Goal: Task Accomplishment & Management: Complete application form

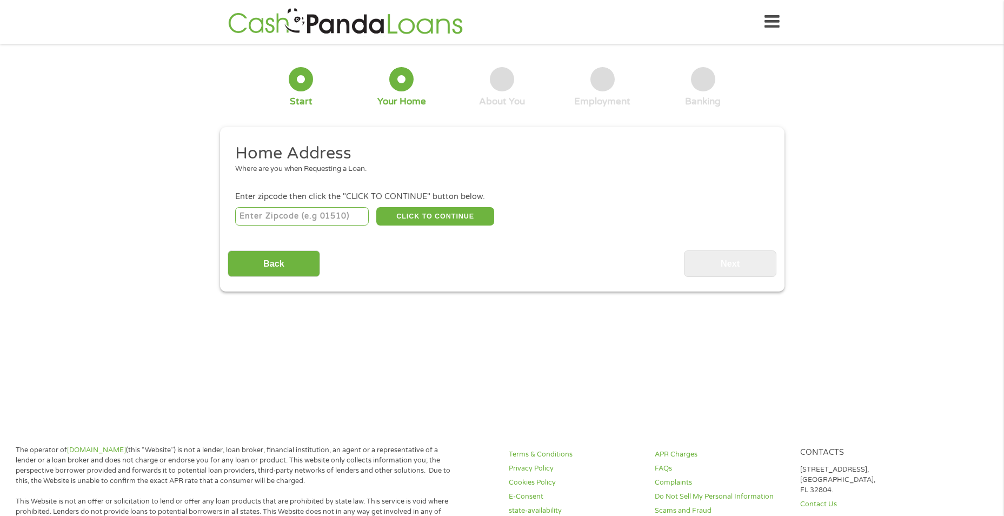
click at [280, 204] on li "Enter zipcode then click the "CLICK TO CONTINUE" button below. CLICK TO CONTINU…" at bounding box center [502, 209] width 549 height 36
click at [282, 212] on input "number" at bounding box center [301, 216] width 133 height 18
type input "44125"
click at [410, 219] on button "CLICK TO CONTINUE" at bounding box center [435, 216] width 118 height 18
type input "44125"
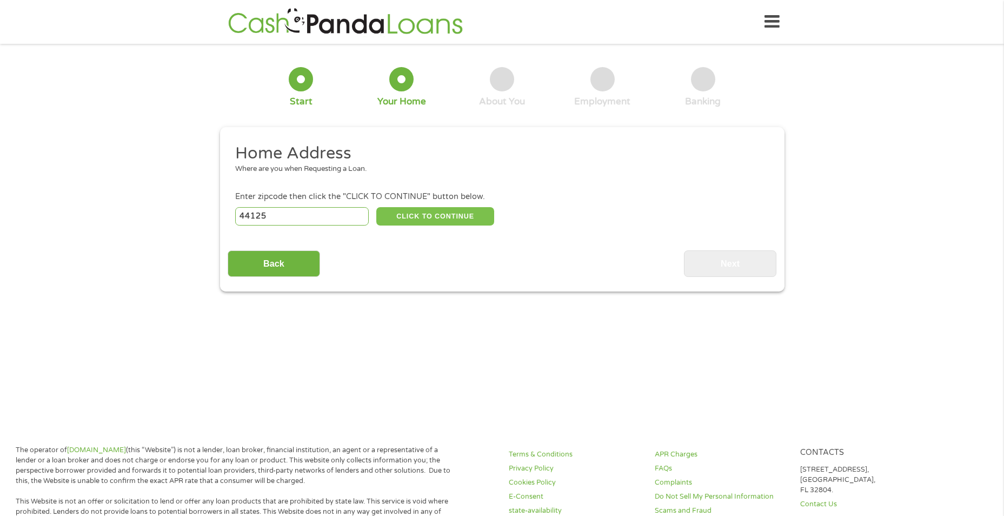
type input "[GEOGRAPHIC_DATA]"
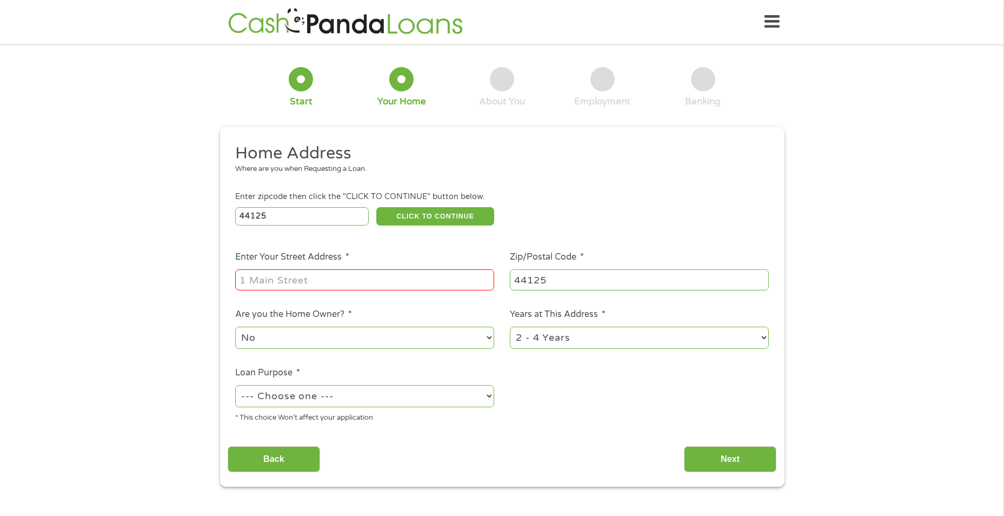
click at [377, 274] on input "Enter Your Street Address *" at bounding box center [364, 279] width 259 height 21
type input "[STREET_ADDRESS][PERSON_NAME]"
click at [746, 333] on select "1 Year or less 1 - 2 Years 2 - 4 Years Over 4 Years" at bounding box center [639, 337] width 259 height 22
select select "60months"
click at [510, 326] on select "1 Year or less 1 - 2 Years 2 - 4 Years Over 4 Years" at bounding box center [639, 337] width 259 height 22
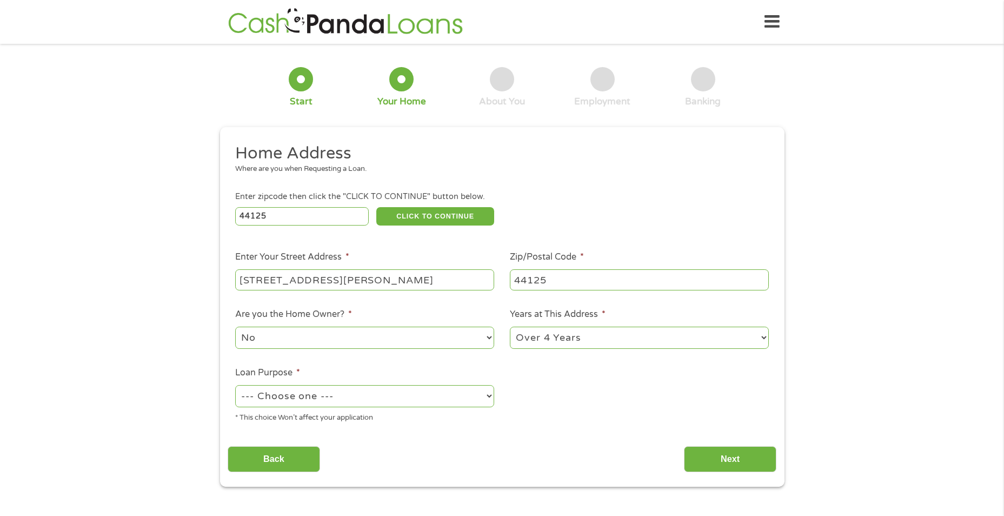
click at [464, 386] on select "--- Choose one --- Pay Bills Debt Consolidation Home Improvement Major Purchase…" at bounding box center [364, 396] width 259 height 22
select select "paybills"
click at [235, 385] on select "--- Choose one --- Pay Bills Debt Consolidation Home Improvement Major Purchase…" at bounding box center [364, 396] width 259 height 22
click at [709, 457] on input "Next" at bounding box center [730, 459] width 92 height 26
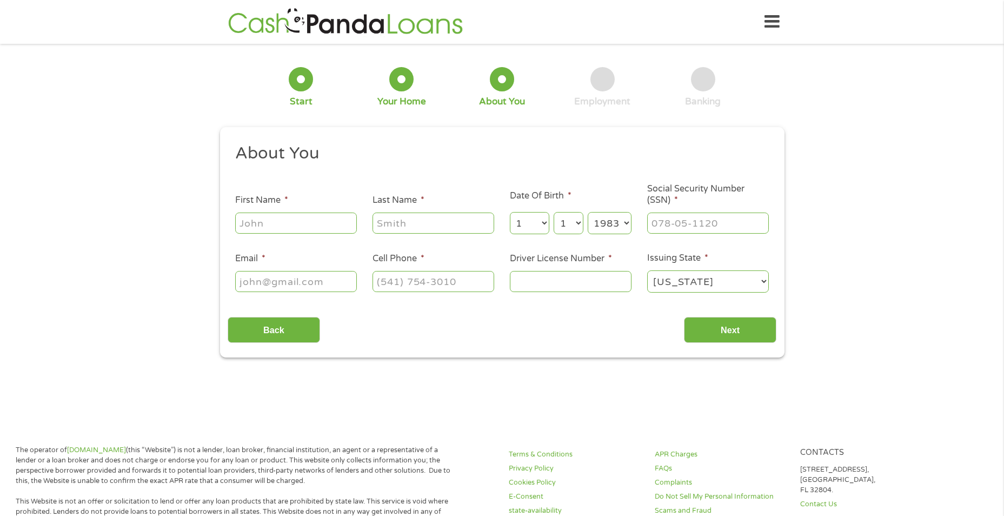
click at [269, 214] on input "First Name *" at bounding box center [296, 222] width 122 height 21
type input "[PERSON_NAME]"
type input "[EMAIL_ADDRESS][DOMAIN_NAME]"
type input "[PHONE_NUMBER]"
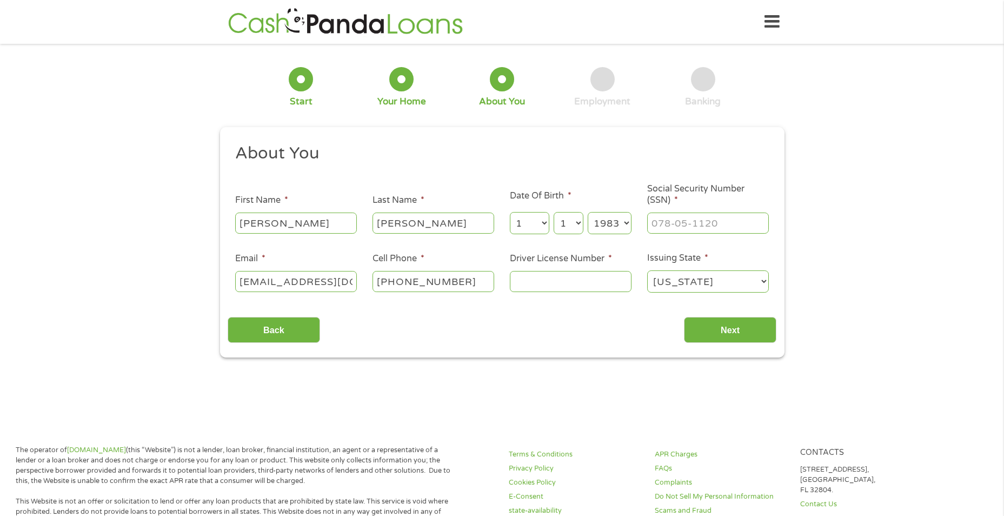
click at [581, 279] on input "Driver License Number *" at bounding box center [571, 281] width 122 height 21
type input "sj405193"
click at [693, 229] on input "___-__-____" at bounding box center [708, 222] width 122 height 21
type input "279-80-1116"
click at [724, 325] on input "Next" at bounding box center [730, 330] width 92 height 26
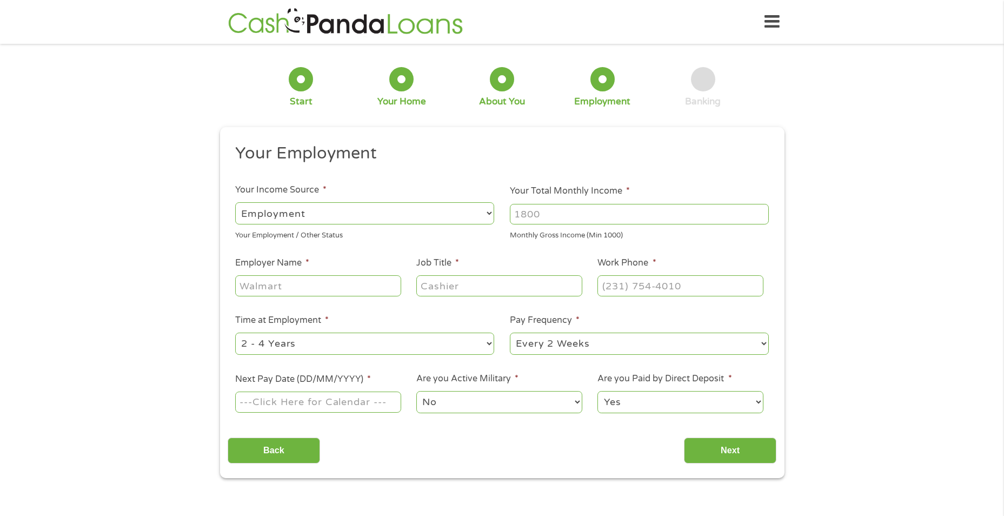
drag, startPoint x: 759, startPoint y: 220, endPoint x: 764, endPoint y: 217, distance: 5.8
click at [760, 220] on input "Your Total Monthly Income *" at bounding box center [639, 214] width 259 height 21
click at [765, 215] on input "Your Total Monthly Income *" at bounding box center [639, 214] width 259 height 21
type input "2500"
click at [361, 283] on input "Employer Name *" at bounding box center [317, 285] width 165 height 21
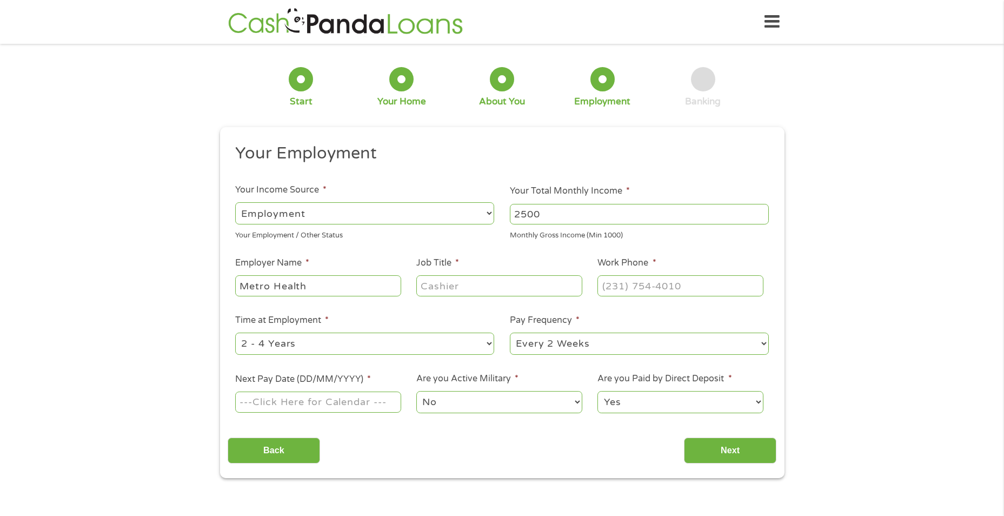
type input "Metro Health"
type input "Secretary"
type input "[PHONE_NUMBER]"
click at [356, 403] on input "Next Pay Date (DD/MM/YYYY) *" at bounding box center [317, 401] width 165 height 21
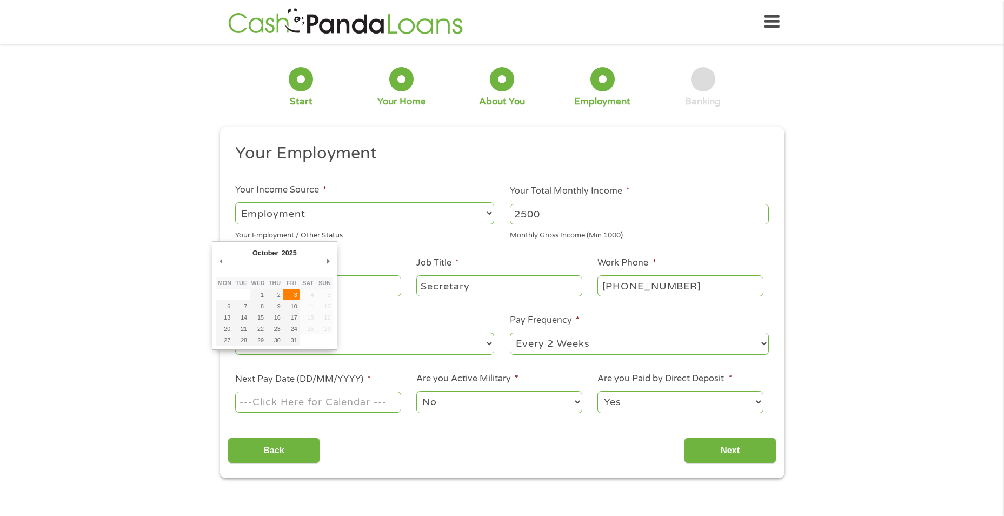
type input "[DATE]"
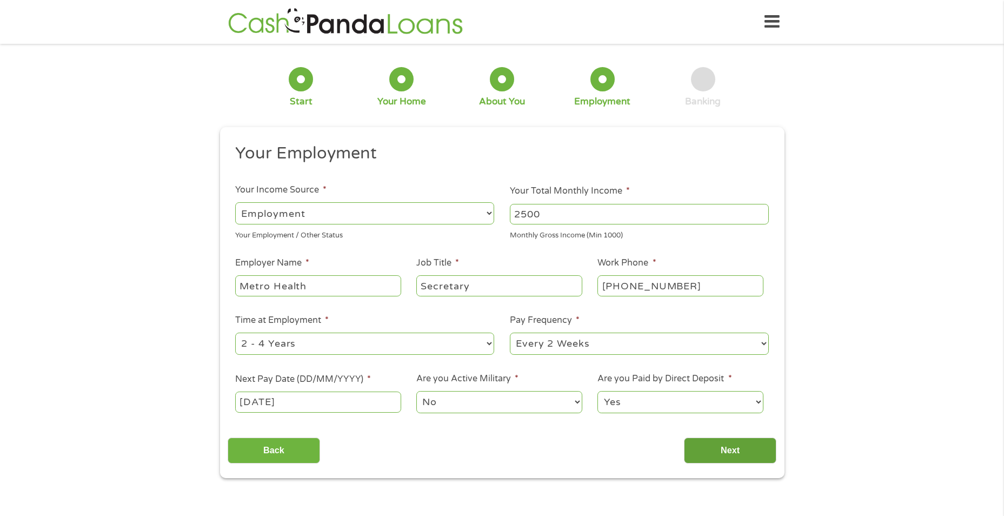
click at [726, 448] on input "Next" at bounding box center [730, 450] width 92 height 26
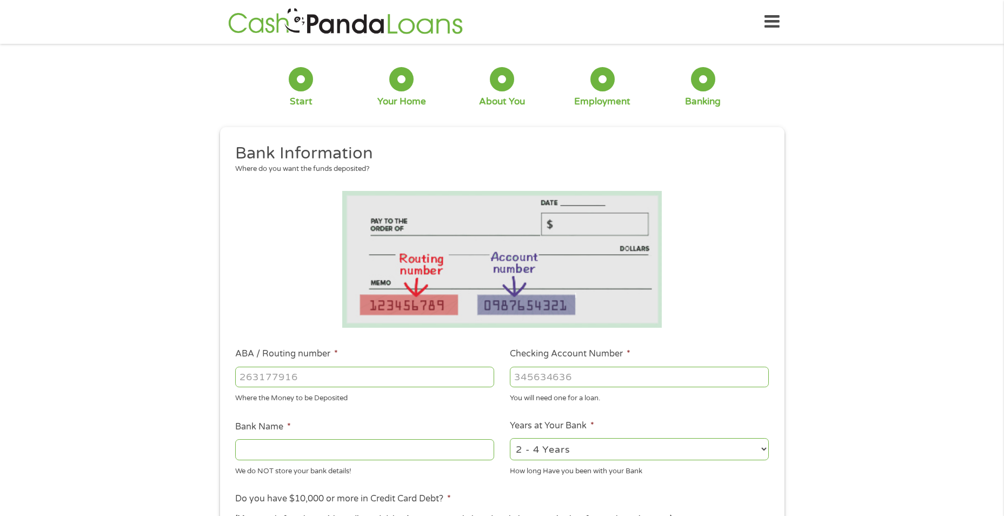
click at [403, 378] on input "ABA / Routing number *" at bounding box center [364, 376] width 259 height 21
type input "044000024"
type input "HUNTINGTON NATIONAL BANK"
type input "044000024"
click at [595, 371] on input "Checking Account Number *" at bounding box center [639, 376] width 259 height 21
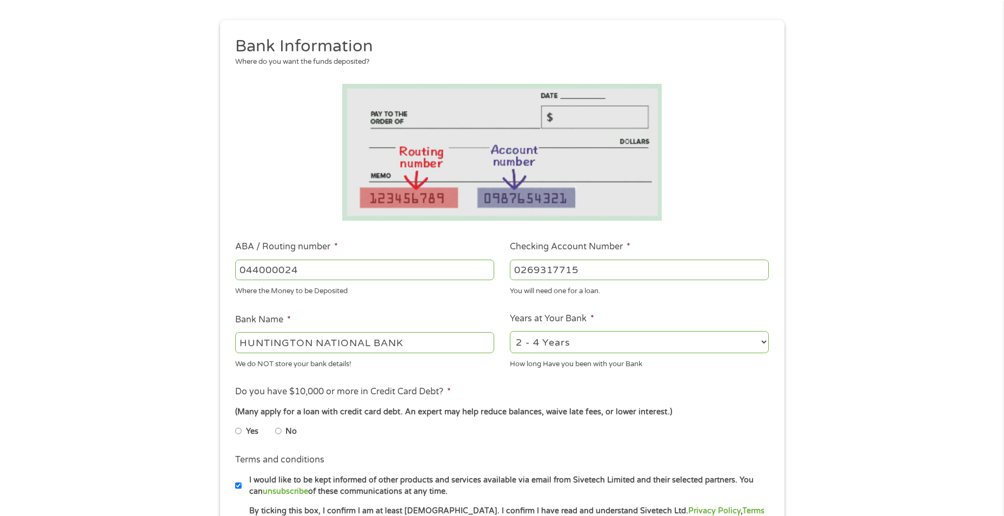
scroll to position [108, 0]
type input "0269317715"
click at [288, 425] on label "No" at bounding box center [290, 430] width 11 height 12
click at [282, 425] on input "No" at bounding box center [278, 429] width 6 height 17
radio input "true"
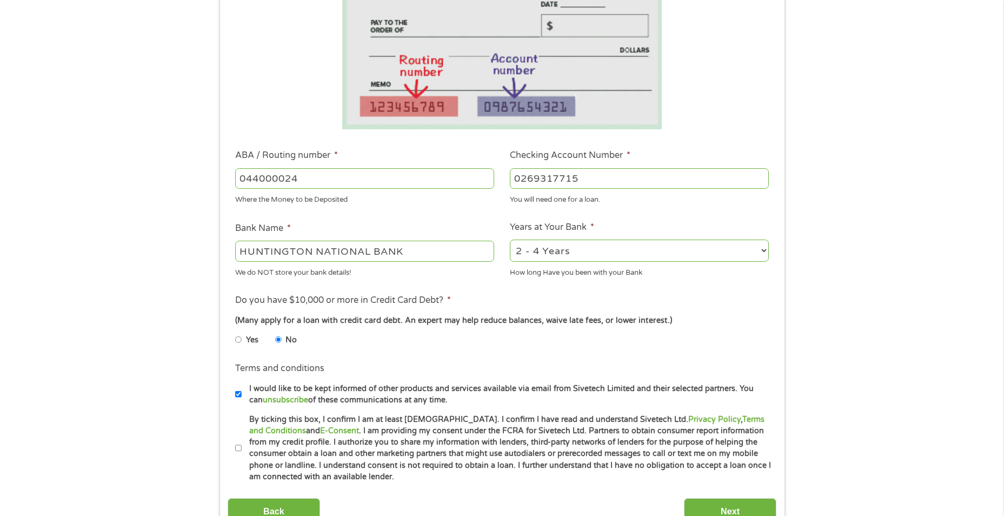
scroll to position [216, 0]
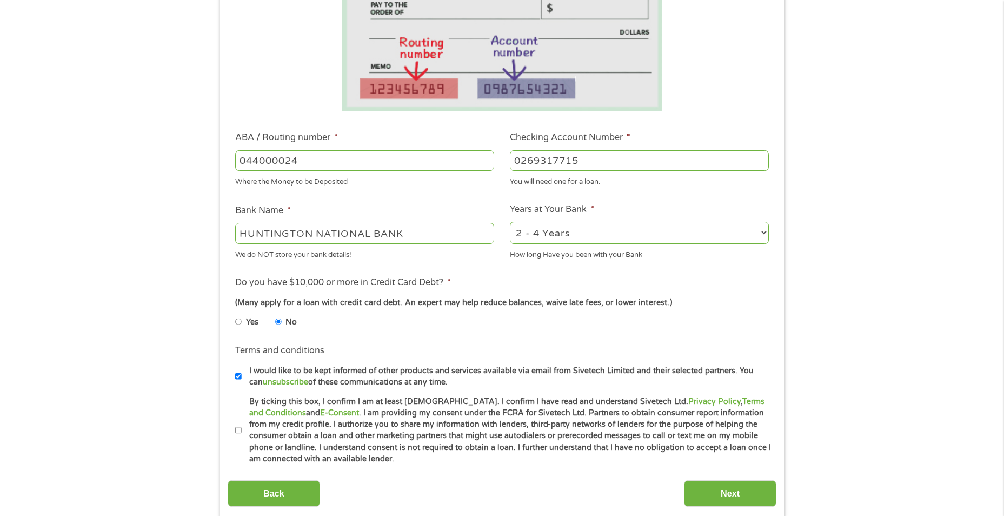
click at [237, 430] on input "By ticking this box, I confirm I am at least [DEMOGRAPHIC_DATA]. I confirm I ha…" at bounding box center [238, 430] width 6 height 17
checkbox input "true"
click at [754, 492] on input "Next" at bounding box center [730, 493] width 92 height 26
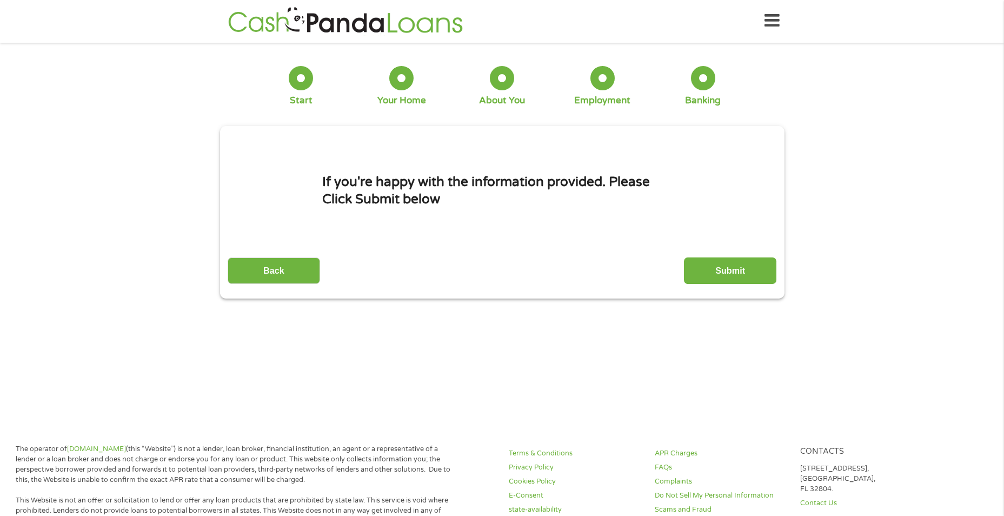
scroll to position [0, 0]
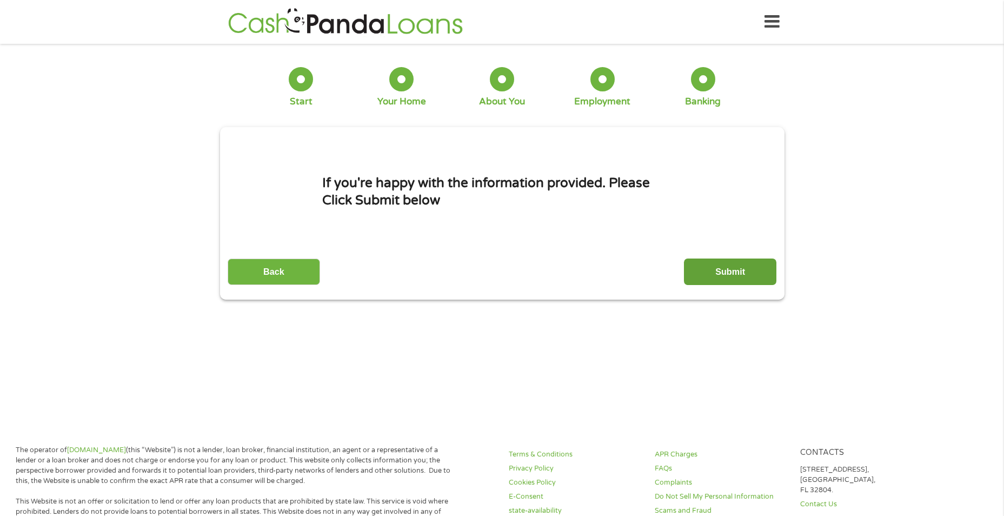
click at [711, 278] on input "Submit" at bounding box center [730, 271] width 92 height 26
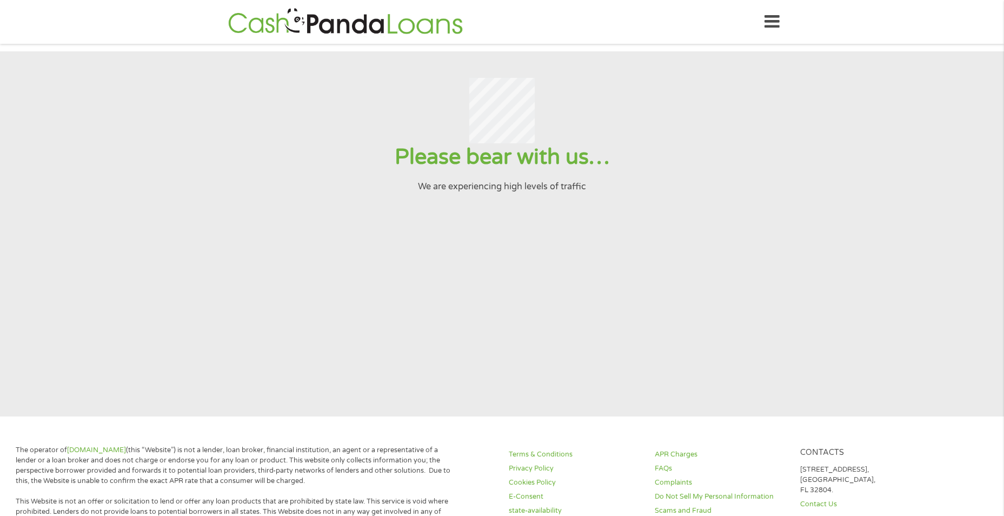
click at [31, 345] on section "Please bear with us… We are experiencing high levels of traffic" at bounding box center [502, 233] width 1004 height 365
